Goal: Information Seeking & Learning: Find specific fact

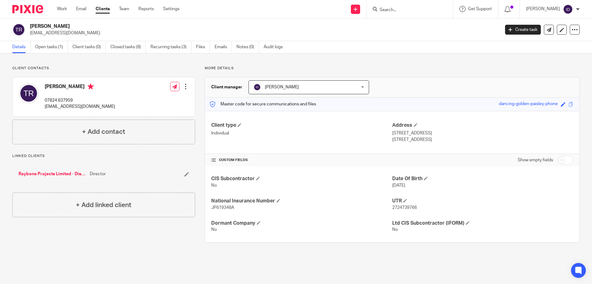
click at [412, 13] on input "Search" at bounding box center [407, 10] width 56 height 6
click at [404, 12] on input "Search" at bounding box center [407, 10] width 56 height 6
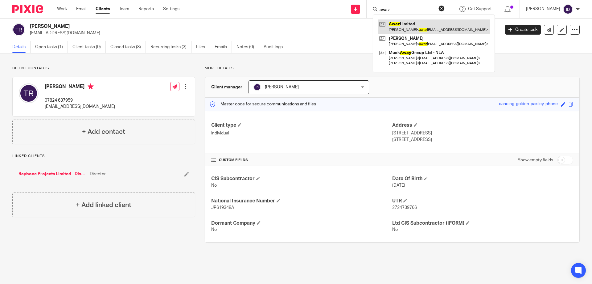
type input "awaz"
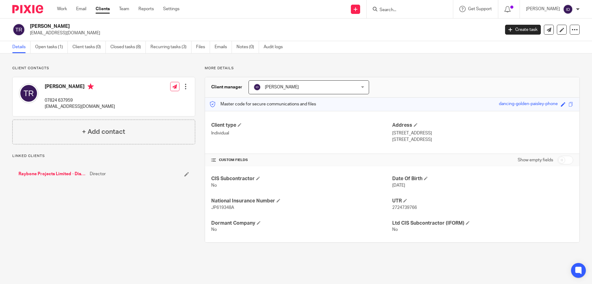
click at [398, 9] on input "Search" at bounding box center [407, 10] width 56 height 6
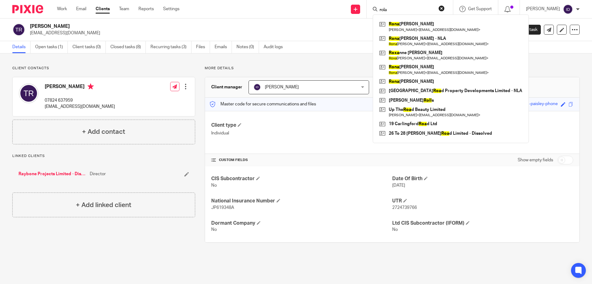
type input "rola"
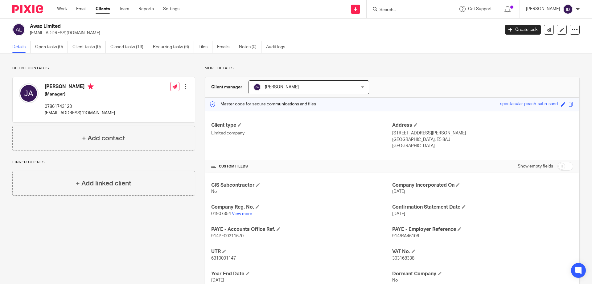
click at [397, 66] on p "More details" at bounding box center [392, 68] width 375 height 5
click at [414, 73] on div "More details Client manager Jaye Warren Jaye Warren Aimee Coveney Alison Whelan…" at bounding box center [387, 190] width 385 height 249
drag, startPoint x: 31, startPoint y: 32, endPoint x: 76, endPoint y: 34, distance: 44.8
click at [76, 34] on p "awazltd@gmail.com" at bounding box center [263, 33] width 466 height 6
copy p "awazltd@gmail.com"
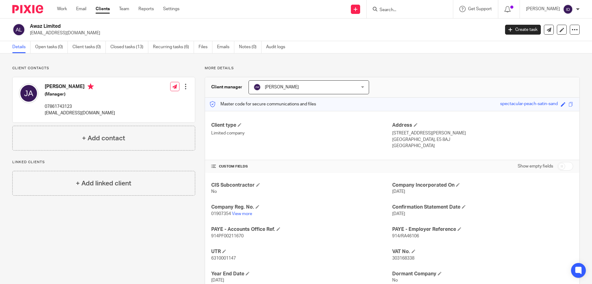
click at [407, 8] on input "Search" at bounding box center [407, 10] width 56 height 6
type input "jl hosdpit"
click at [411, 27] on link at bounding box center [430, 26] width 104 height 14
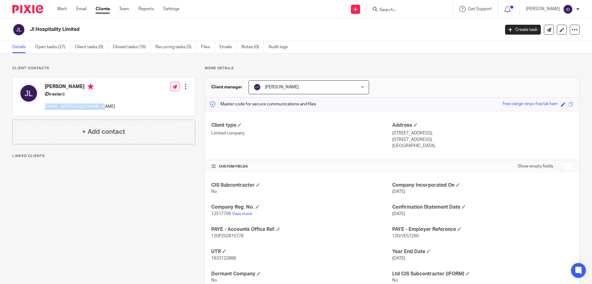
drag, startPoint x: 44, startPoint y: 106, endPoint x: 96, endPoint y: 110, distance: 52.3
click at [96, 110] on div "James Leahy (Director) burritojoe@hotmail.co.uk Edit contact Create client from…" at bounding box center [104, 96] width 182 height 39
click at [408, 8] on input "Search" at bounding box center [407, 10] width 56 height 6
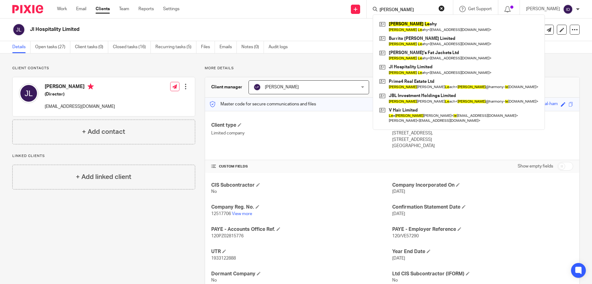
type input "james le"
click at [45, 108] on div "James Leahy (Director) burritojoe@hotmail.co.uk" at bounding box center [67, 96] width 96 height 33
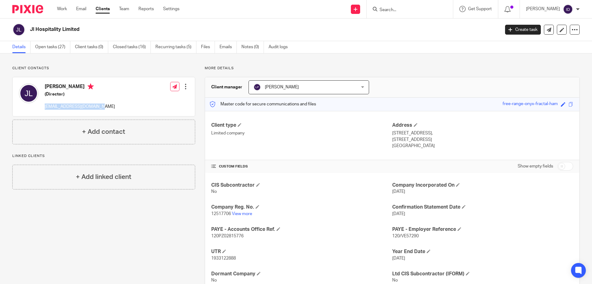
drag, startPoint x: 45, startPoint y: 107, endPoint x: 93, endPoint y: 106, distance: 48.8
click at [94, 106] on div "James Leahy (Director) burritojoe@hotmail.co.uk Edit contact Create client from…" at bounding box center [104, 96] width 182 height 39
copy p "burritojoe@hotmail.co.uk"
click at [245, 213] on link "View more" at bounding box center [242, 213] width 20 height 4
click at [48, 46] on link "Open tasks (27)" at bounding box center [52, 47] width 35 height 12
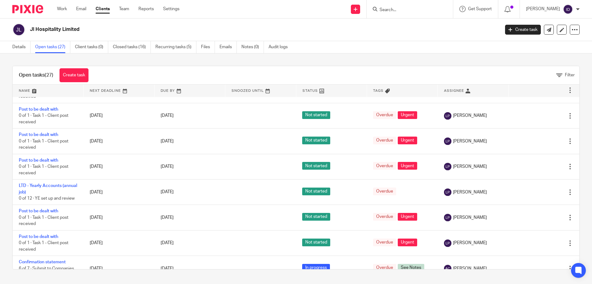
scroll to position [110, 0]
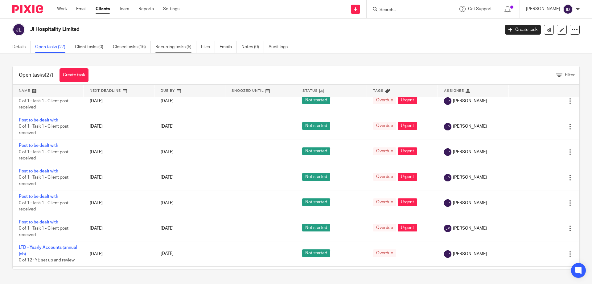
click at [180, 46] on link "Recurring tasks (5)" at bounding box center [175, 47] width 41 height 12
click at [129, 48] on link "Closed tasks (16)" at bounding box center [132, 47] width 38 height 12
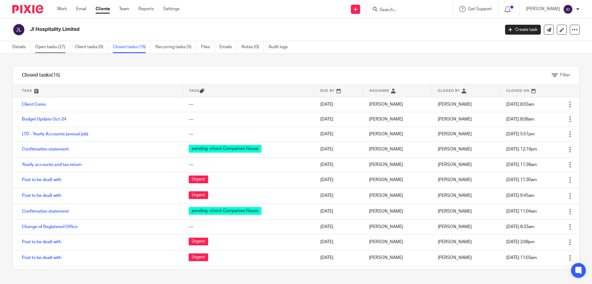
click at [55, 45] on link "Open tasks (27)" at bounding box center [52, 47] width 35 height 12
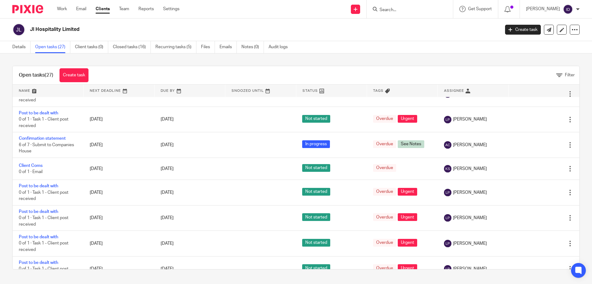
scroll to position [234, 0]
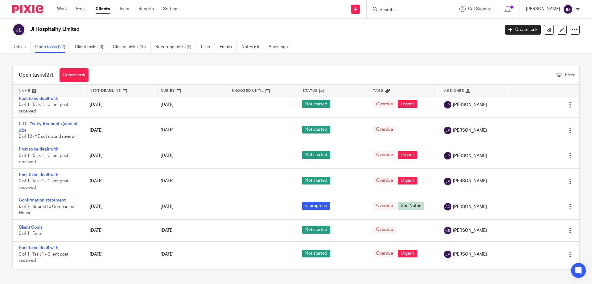
click at [399, 11] on input "Search" at bounding box center [407, 10] width 56 height 6
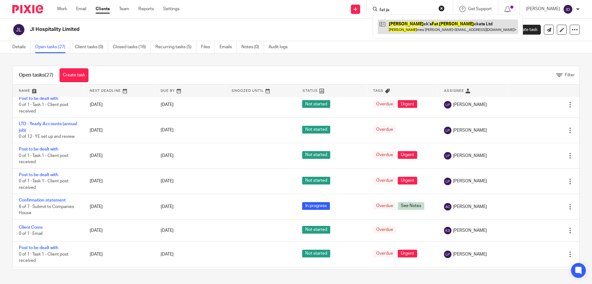
type input "fat ja"
click at [419, 25] on link at bounding box center [448, 26] width 140 height 14
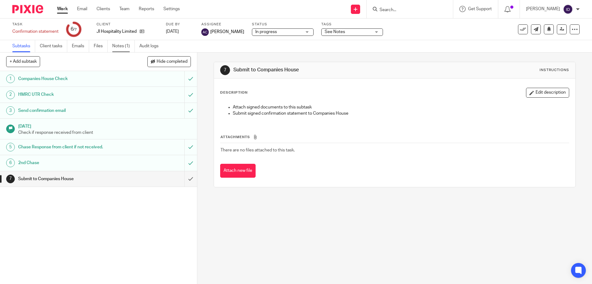
click at [124, 48] on link "Notes (1)" at bounding box center [123, 46] width 23 height 12
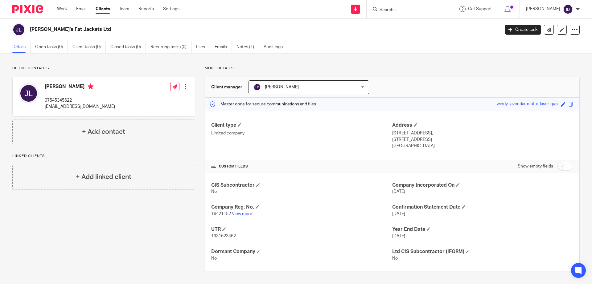
drag, startPoint x: 38, startPoint y: 29, endPoint x: 72, endPoint y: 29, distance: 34.6
click at [72, 29] on h2 "[PERSON_NAME]'s Fat Jackets Ltd" at bounding box center [216, 29] width 373 height 6
click at [49, 31] on h2 "[PERSON_NAME]'s Fat Jackets Ltd" at bounding box center [216, 29] width 373 height 6
drag, startPoint x: 31, startPoint y: 29, endPoint x: 82, endPoint y: 30, distance: 50.9
click at [82, 30] on h2 "[PERSON_NAME]'s Fat Jackets Ltd" at bounding box center [216, 29] width 373 height 6
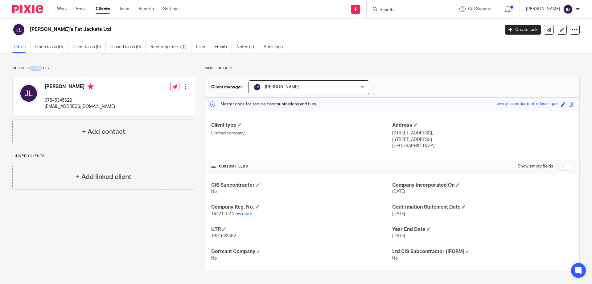
drag, startPoint x: 30, startPoint y: 67, endPoint x: 41, endPoint y: 69, distance: 11.3
click at [41, 69] on p "Client contacts" at bounding box center [103, 68] width 183 height 5
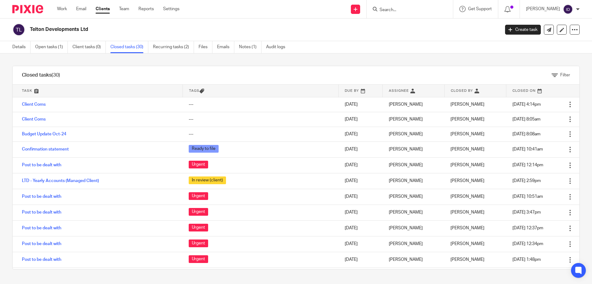
click at [401, 12] on input "Search" at bounding box center [407, 10] width 56 height 6
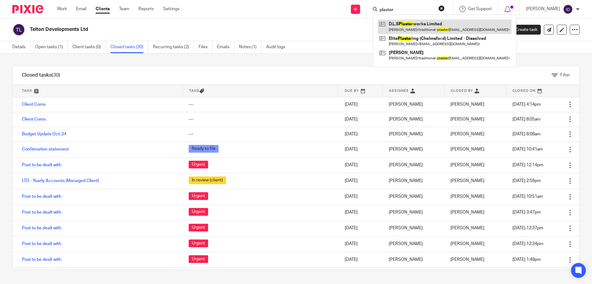
type input "plaster"
click at [414, 27] on link at bounding box center [445, 26] width 134 height 14
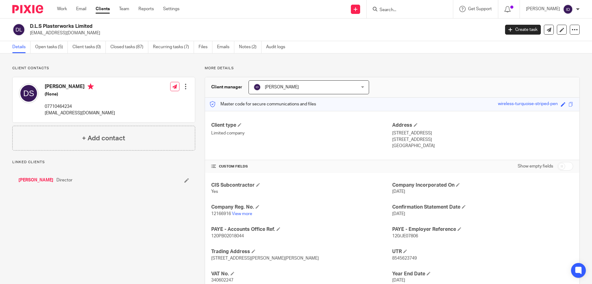
click at [243, 213] on link "View more" at bounding box center [242, 213] width 20 height 4
click at [404, 14] on div at bounding box center [410, 9] width 86 height 18
click at [404, 10] on input "Search" at bounding box center [407, 10] width 56 height 6
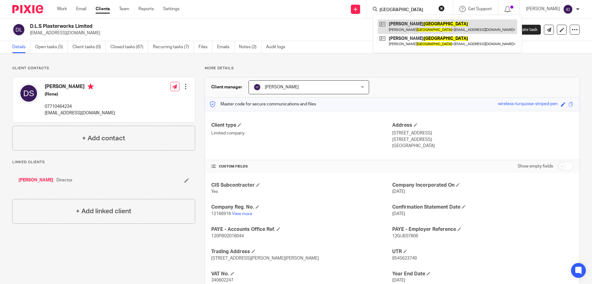
type input "Windsor"
